Goal: Go to known website: Access a specific website the user already knows

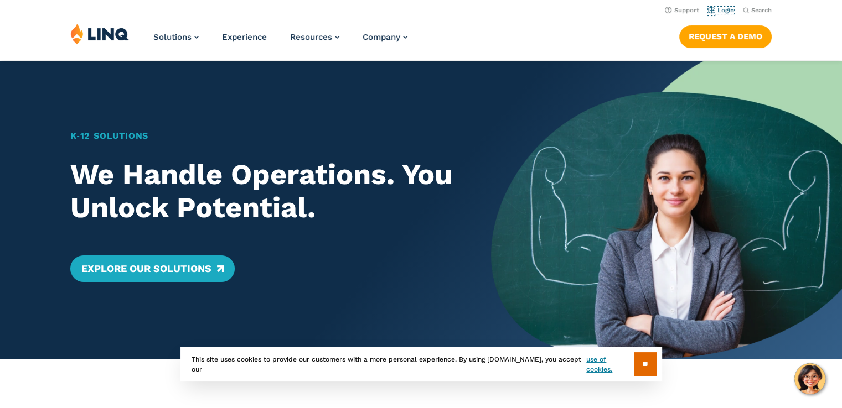
click at [723, 7] on link "Login" at bounding box center [721, 10] width 26 height 7
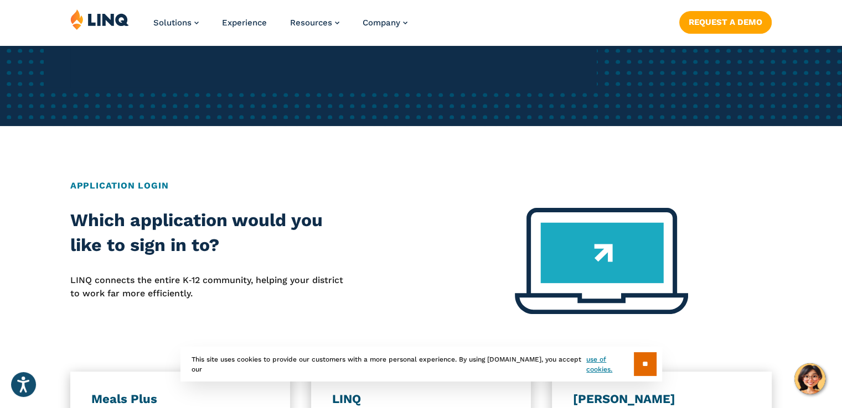
scroll to position [305, 0]
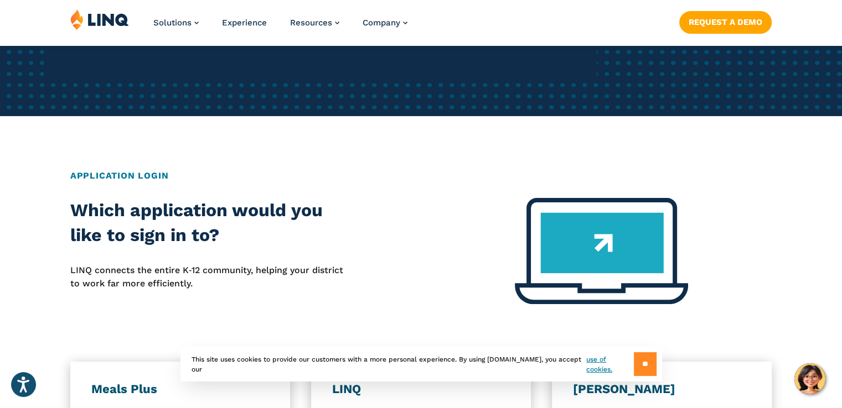
click at [650, 365] on input "**" at bounding box center [645, 364] width 23 height 24
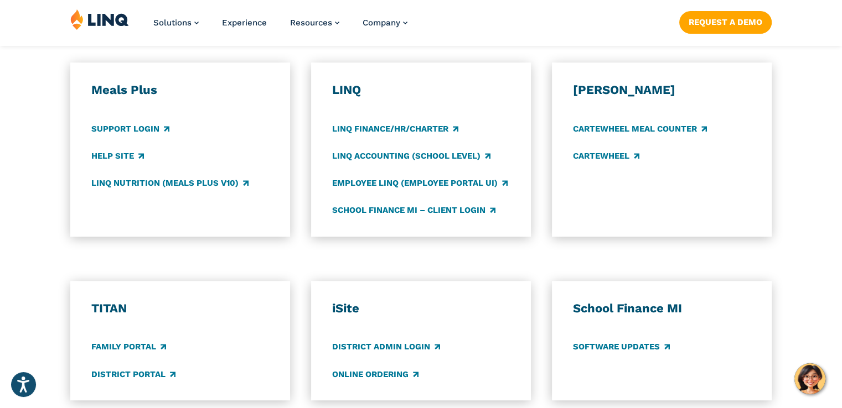
scroll to position [611, 0]
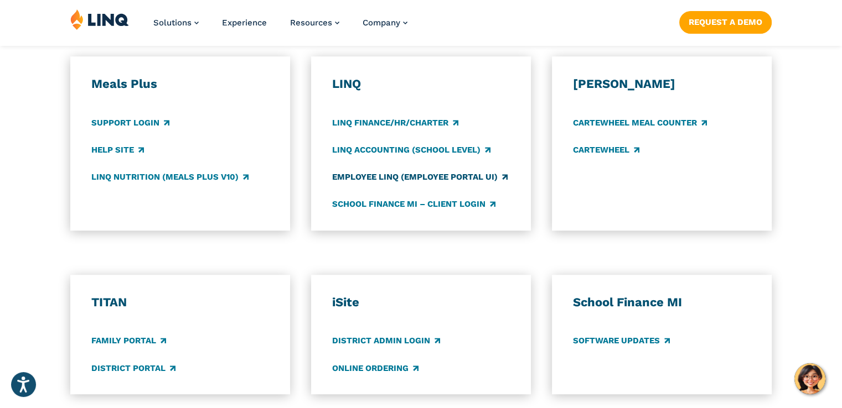
click at [444, 176] on link "Employee LINQ (Employee Portal UI)" at bounding box center [419, 177] width 175 height 12
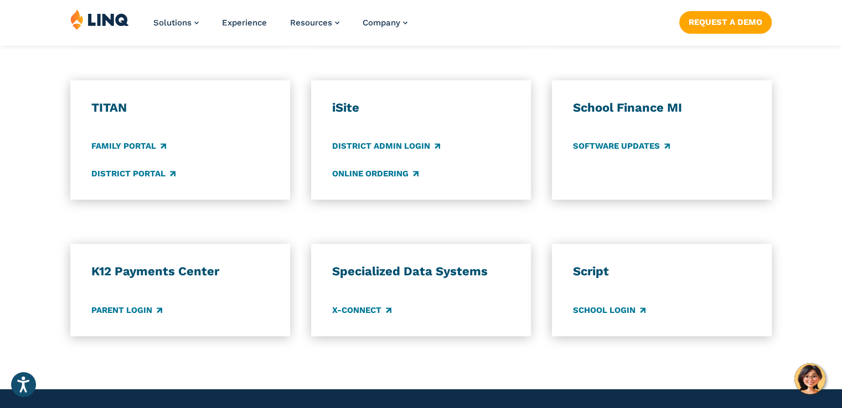
scroll to position [810, 0]
